Goal: Use online tool/utility: Utilize a website feature to perform a specific function

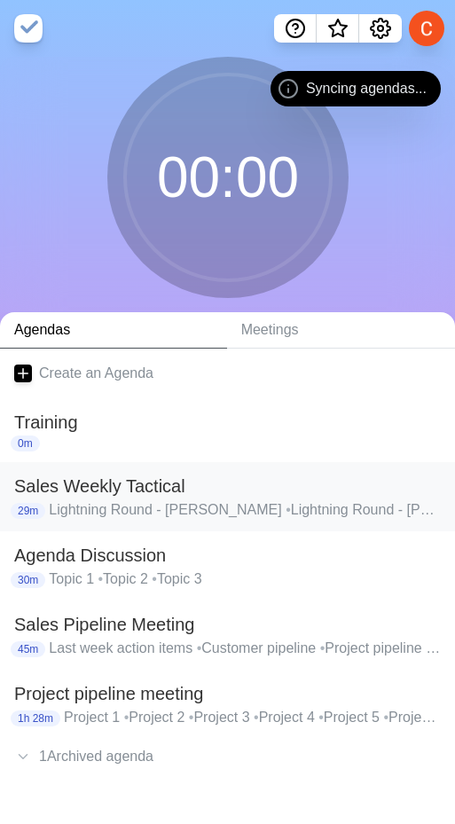
click at [101, 496] on h2 "Sales Weekly Tactical" at bounding box center [227, 486] width 427 height 27
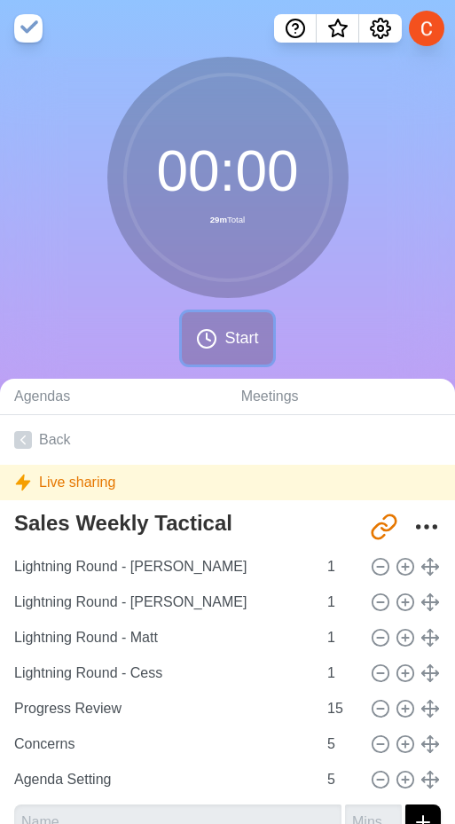
click at [234, 331] on span "Start" at bounding box center [241, 338] width 34 height 24
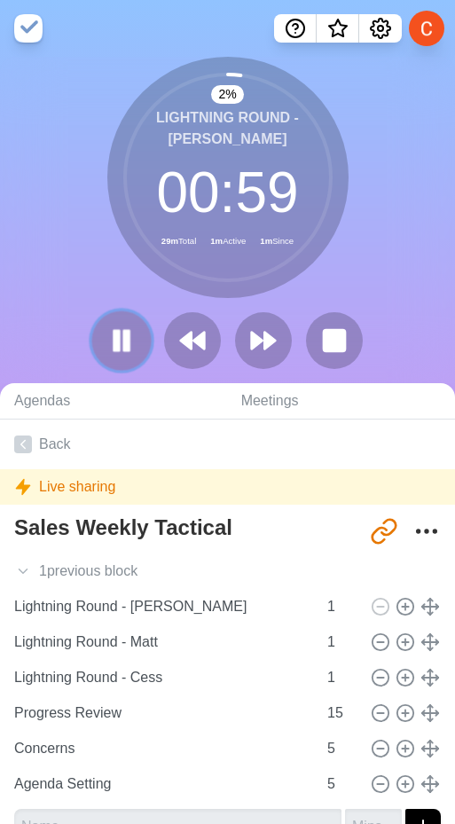
click at [124, 341] on rect at bounding box center [125, 341] width 5 height 20
click at [124, 341] on polygon at bounding box center [121, 340] width 17 height 21
click at [145, 365] on div at bounding box center [228, 340] width 284 height 57
click at [125, 346] on rect at bounding box center [125, 341] width 5 height 20
click at [125, 346] on icon at bounding box center [121, 340] width 28 height 28
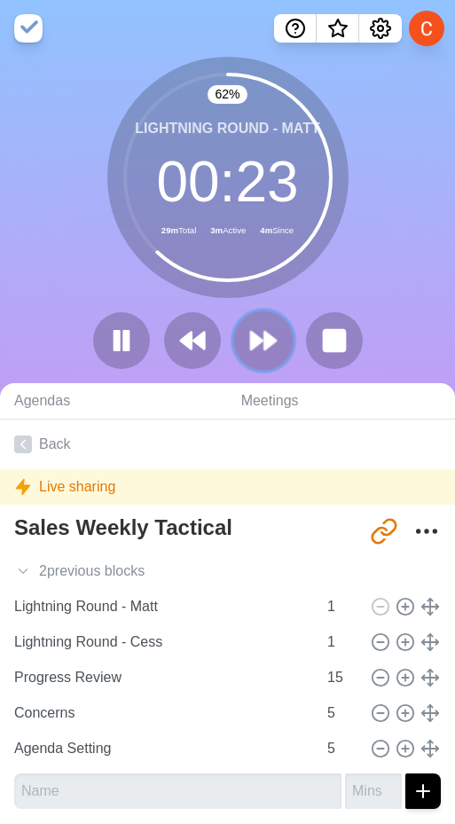
click at [254, 349] on polygon at bounding box center [257, 341] width 12 height 18
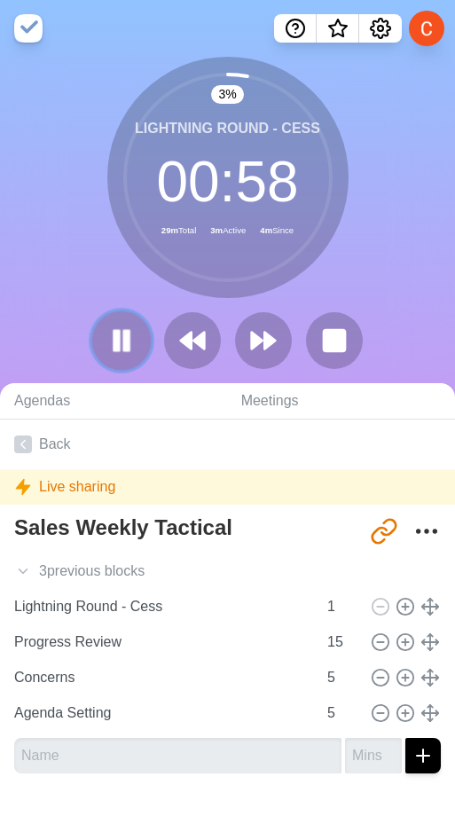
click at [119, 347] on rect at bounding box center [116, 341] width 5 height 20
click at [119, 347] on polygon at bounding box center [121, 340] width 17 height 21
click at [119, 347] on rect at bounding box center [116, 340] width 4 height 19
click at [119, 341] on polygon at bounding box center [122, 340] width 18 height 22
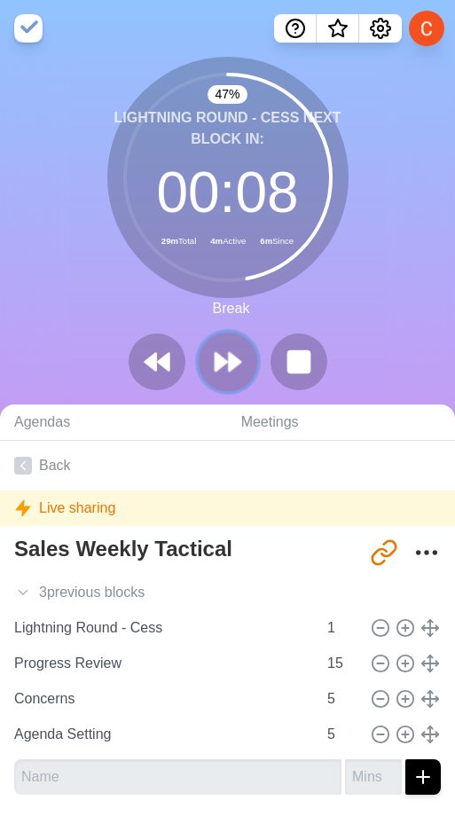
click at [239, 369] on icon at bounding box center [228, 362] width 30 height 30
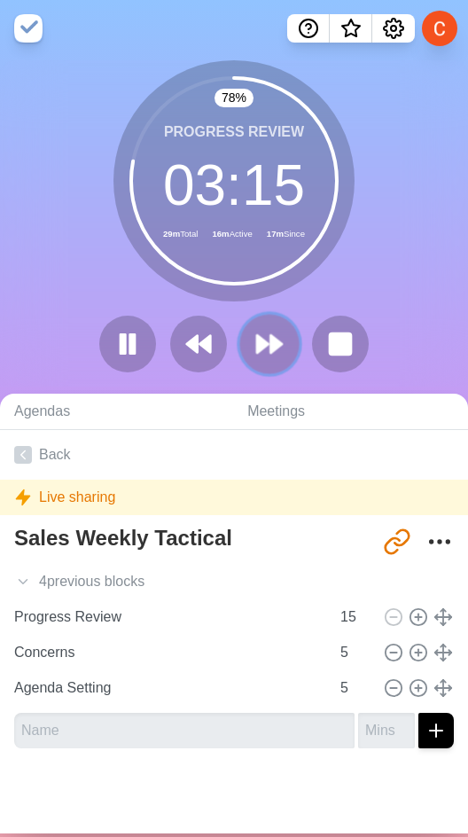
click at [274, 357] on icon at bounding box center [270, 344] width 30 height 30
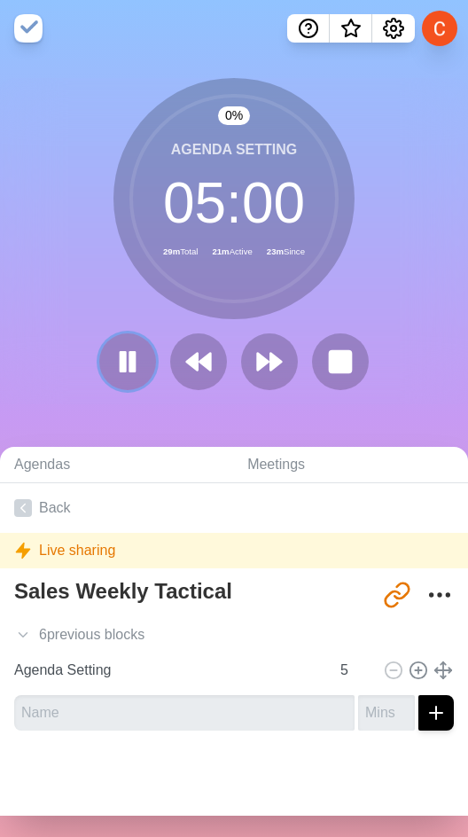
drag, startPoint x: 127, startPoint y: 365, endPoint x: 36, endPoint y: 349, distance: 91.9
click at [130, 365] on rect at bounding box center [132, 361] width 4 height 19
click at [26, 507] on icon at bounding box center [23, 508] width 18 height 18
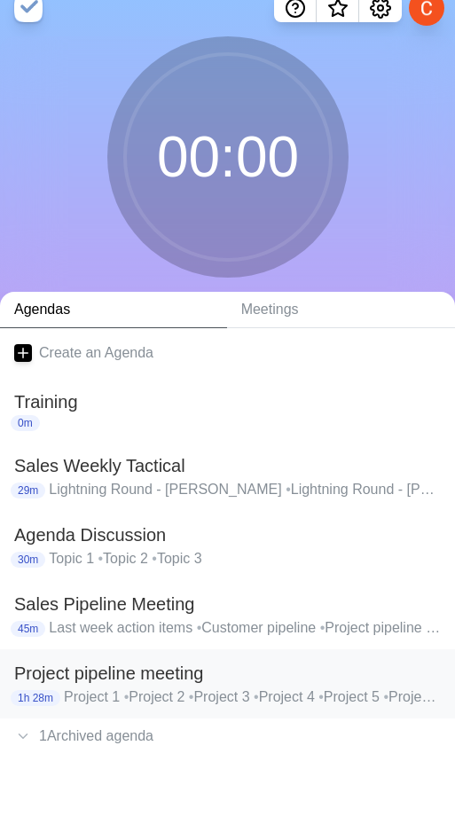
scroll to position [57, 0]
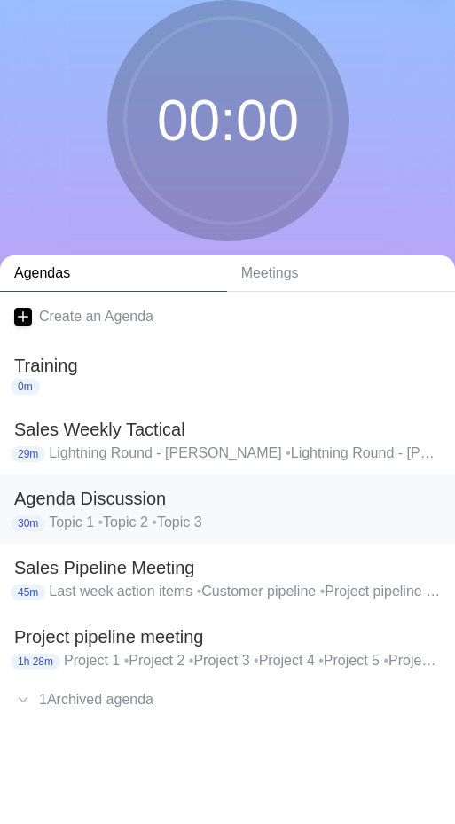
click at [118, 592] on p "Last week action items • Customer pipeline • Project pipeline • Deal pipeline •…" at bounding box center [245, 591] width 392 height 21
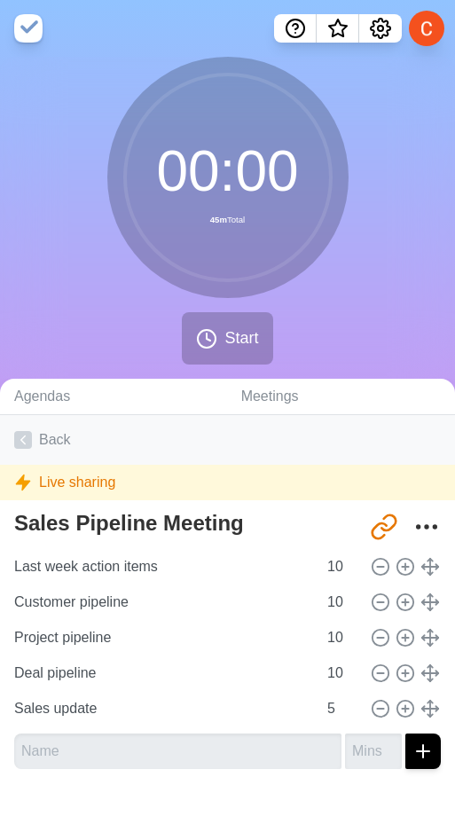
click at [25, 436] on polyline at bounding box center [23, 440] width 4 height 8
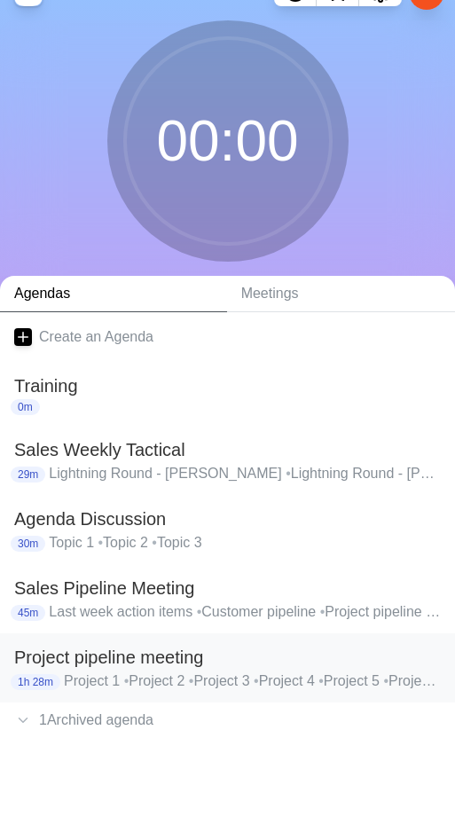
scroll to position [57, 0]
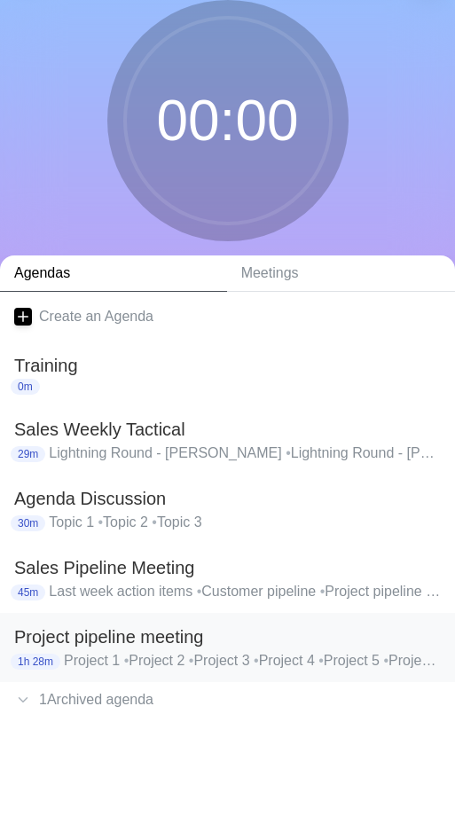
click at [128, 653] on span "•" at bounding box center [126, 660] width 5 height 15
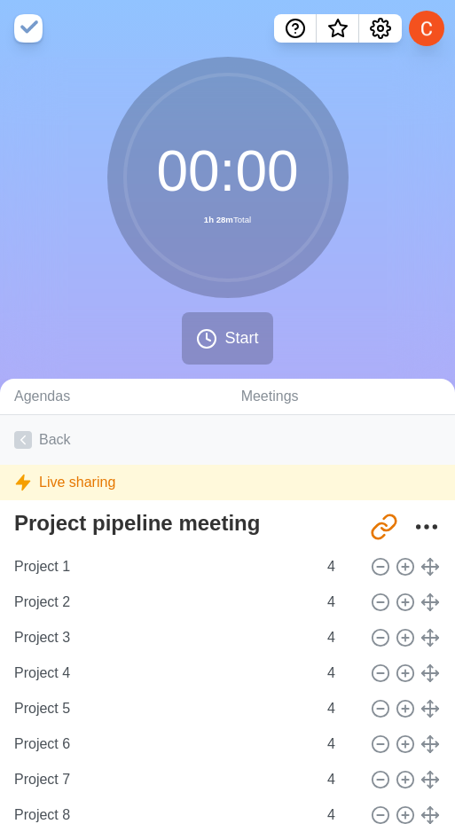
click at [28, 439] on icon at bounding box center [23, 440] width 18 height 18
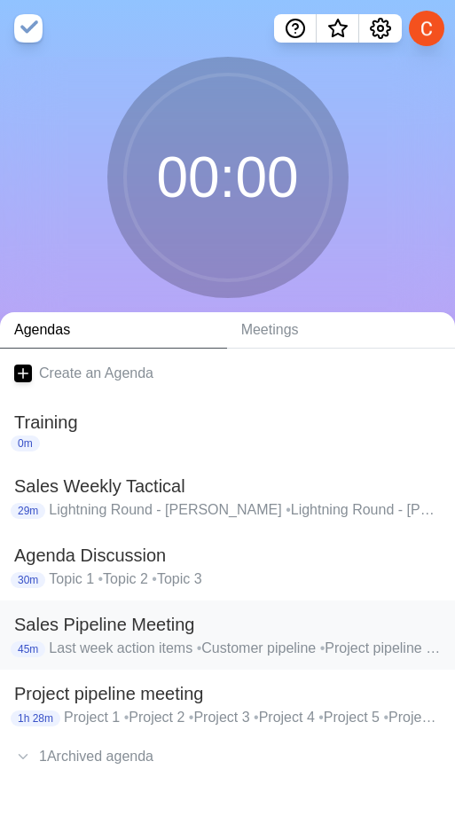
click at [68, 626] on h2 "Sales Pipeline Meeting" at bounding box center [227, 624] width 427 height 27
